Goal: Information Seeking & Learning: Learn about a topic

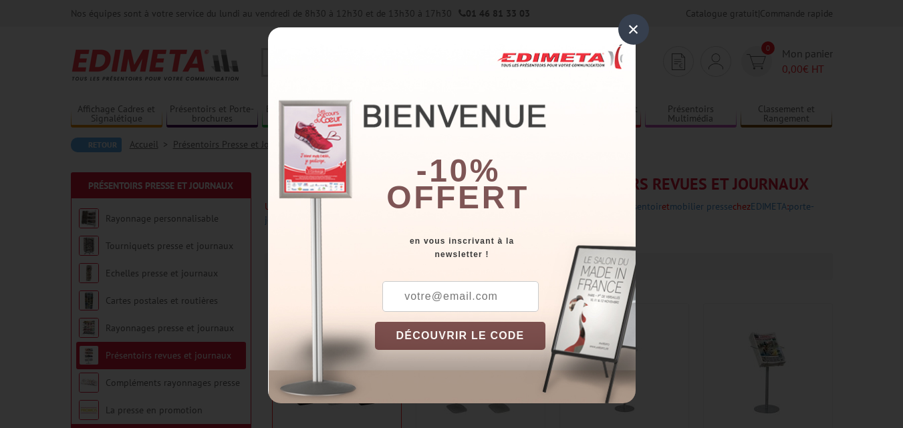
click at [629, 22] on div "×" at bounding box center [633, 29] width 31 height 31
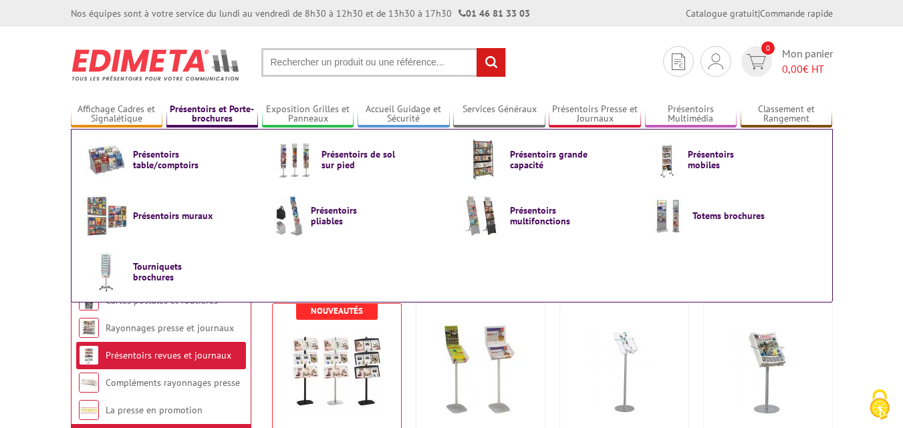
click at [223, 109] on link "Présentoirs et Porte-brochures" at bounding box center [212, 115] width 92 height 22
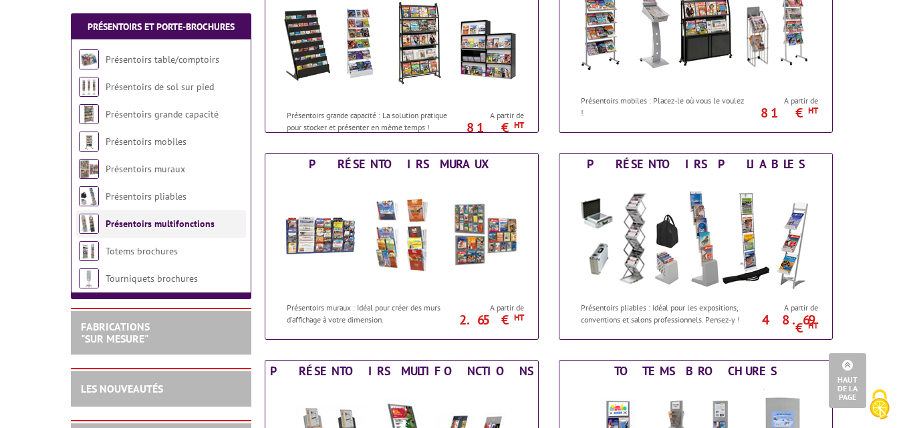
scroll to position [468, 0]
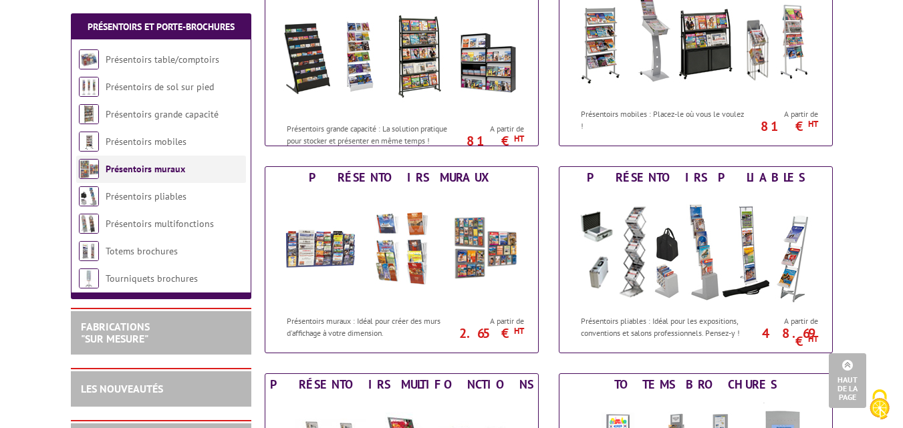
click at [95, 162] on img at bounding box center [89, 169] width 20 height 20
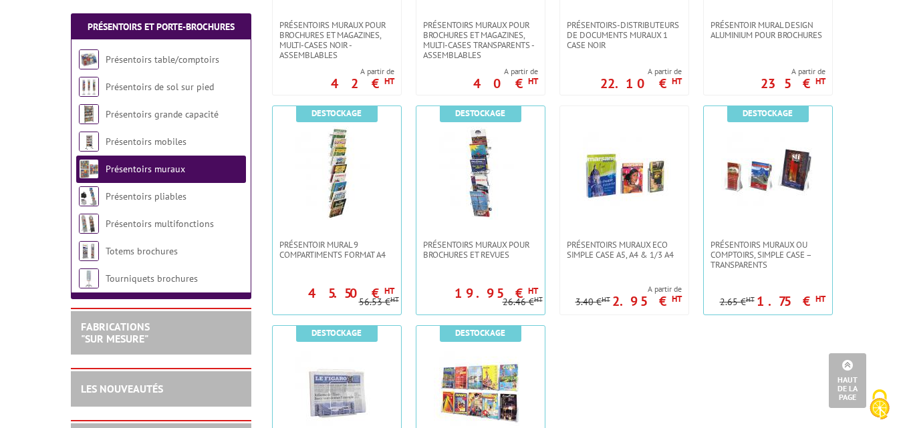
scroll to position [869, 0]
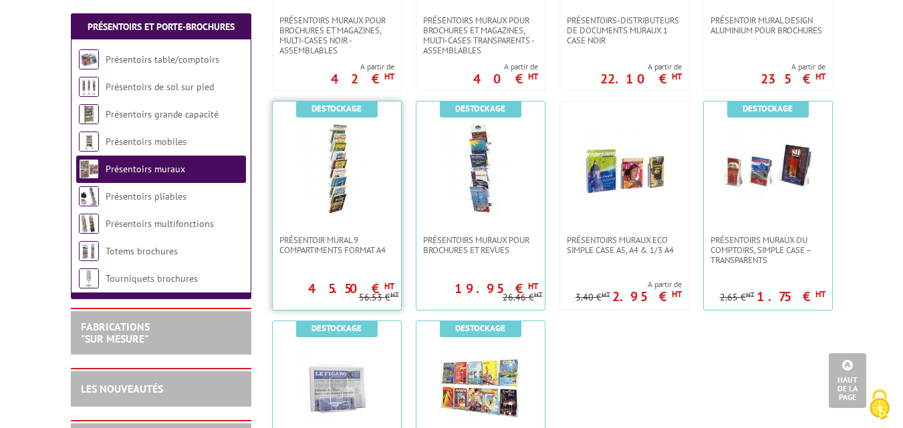
click at [330, 173] on img at bounding box center [337, 169] width 94 height 94
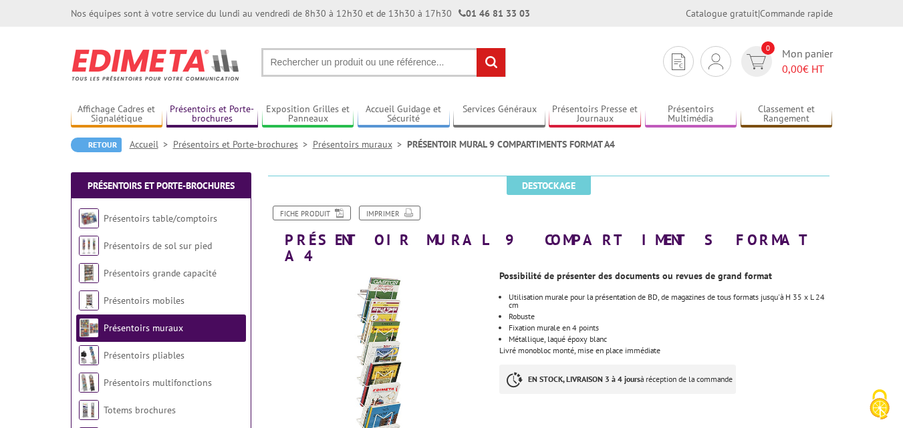
click at [227, 108] on link "Présentoirs et Porte-brochures" at bounding box center [212, 115] width 92 height 22
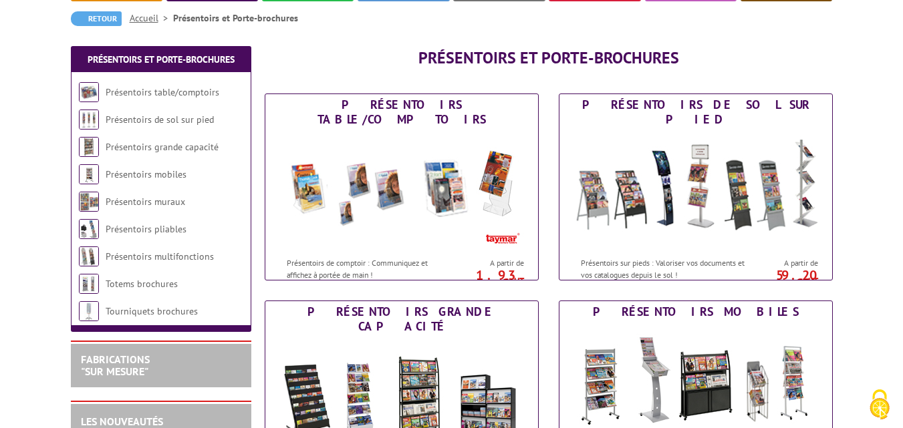
scroll to position [134, 0]
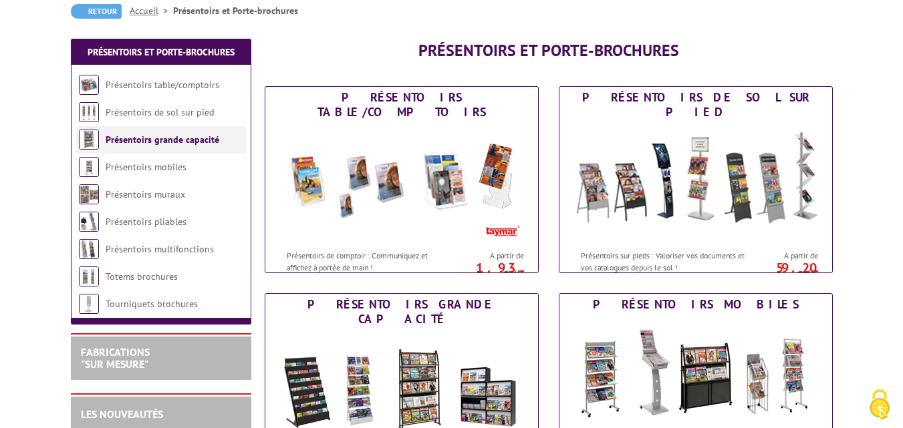
click at [93, 140] on img at bounding box center [89, 140] width 20 height 20
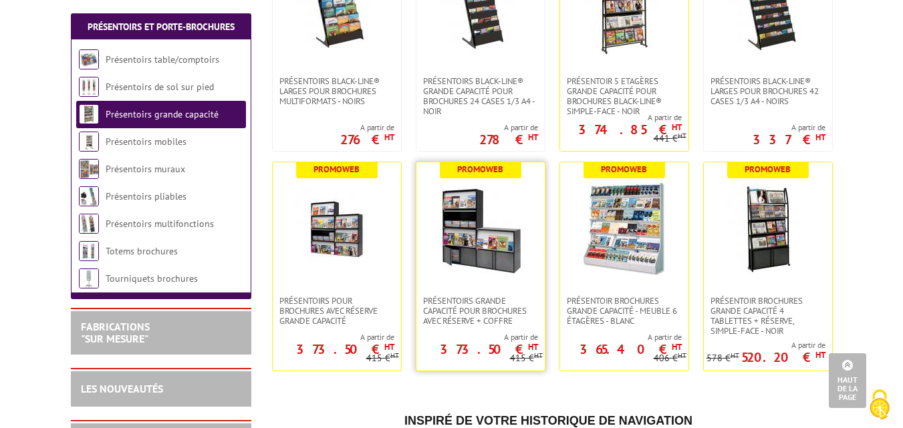
scroll to position [535, 0]
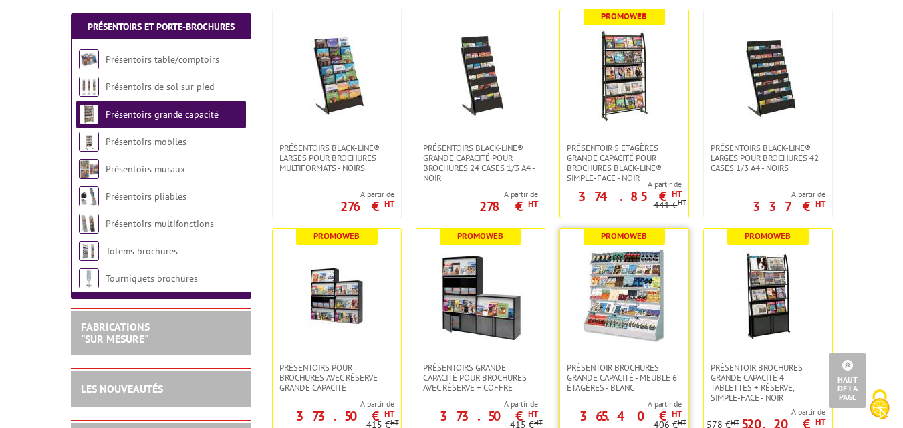
click at [625, 289] on img at bounding box center [624, 296] width 94 height 94
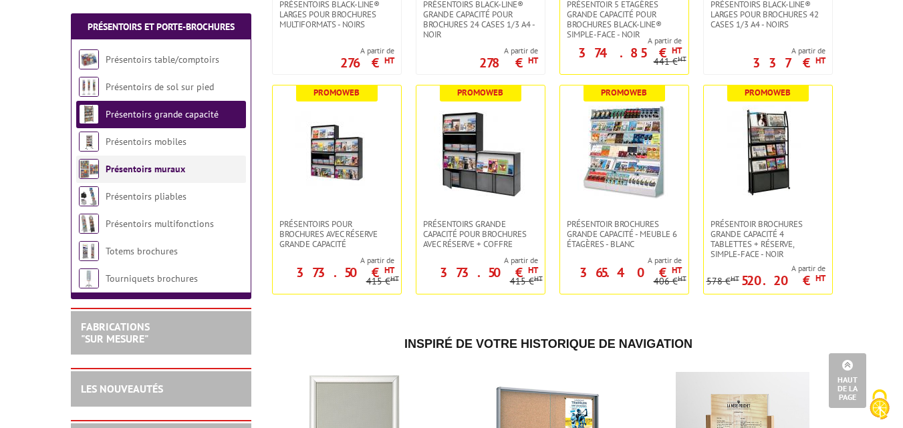
scroll to position [662, 0]
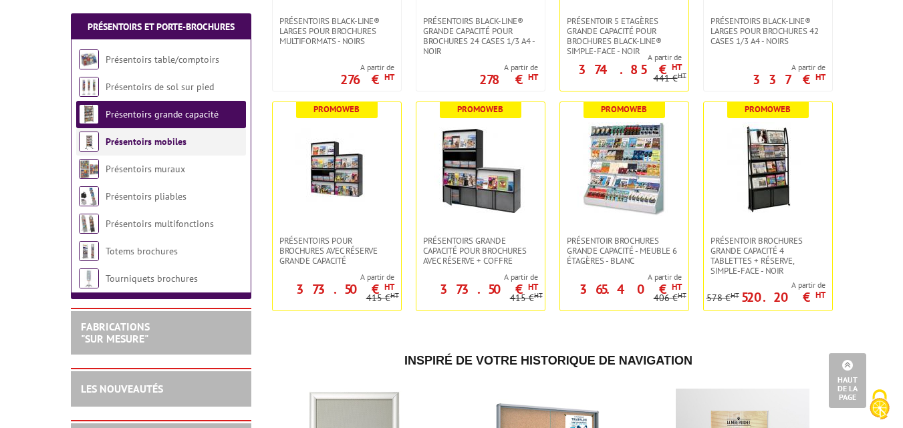
click at [171, 140] on link "Présentoirs mobiles" at bounding box center [146, 142] width 81 height 12
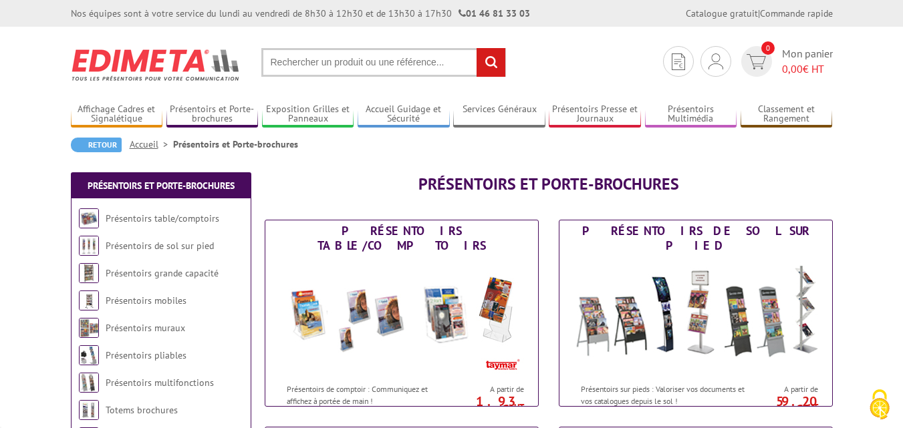
scroll to position [134, 0]
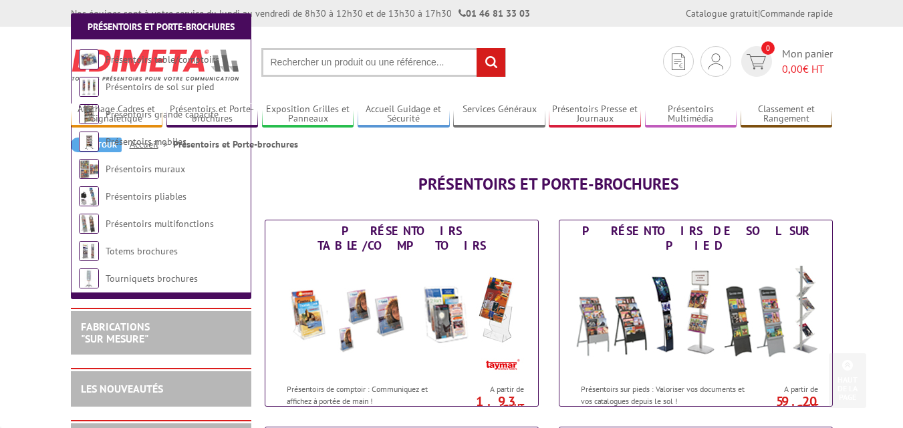
scroll to position [468, 0]
